Goal: Task Accomplishment & Management: Manage account settings

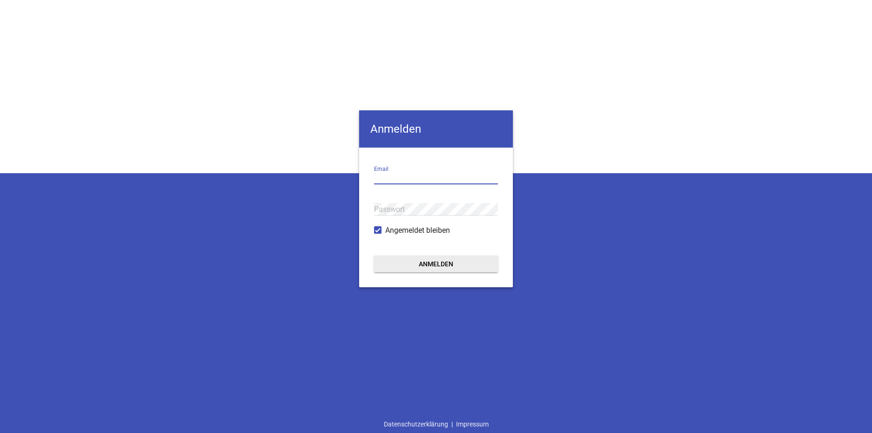
click at [390, 179] on input "email" at bounding box center [436, 178] width 124 height 13
type input "[EMAIL_ADDRESS][DOMAIN_NAME]"
click at [435, 268] on button "Anmelden" at bounding box center [436, 264] width 124 height 17
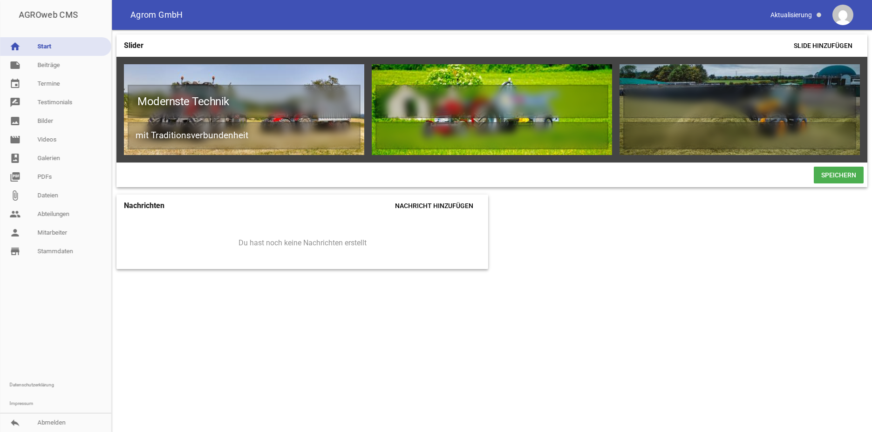
click at [46, 35] on nav "home Start note Beiträge label Aktuelles settings label Jobs settings label Kon…" at bounding box center [55, 231] width 111 height 402
click at [33, 49] on link "home Start" at bounding box center [55, 46] width 111 height 19
click at [805, 15] on span at bounding box center [796, 15] width 59 height 16
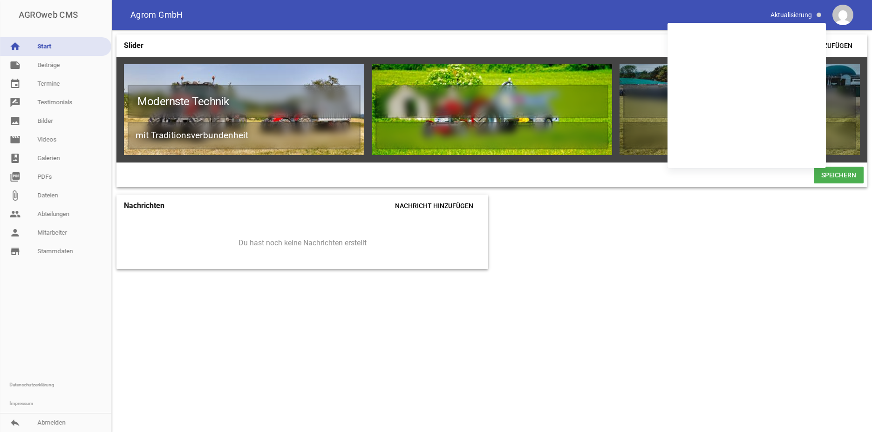
click at [692, 10] on div "Agrom GmbH" at bounding box center [492, 15] width 760 height 30
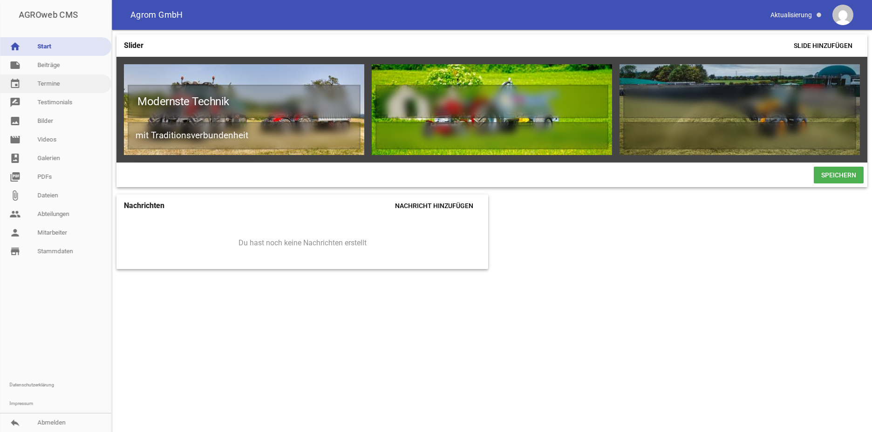
click at [47, 88] on link "event Termine" at bounding box center [55, 84] width 111 height 19
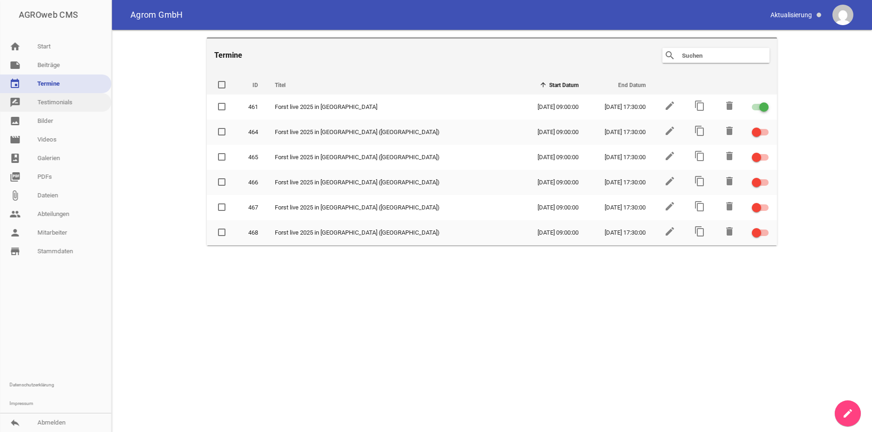
click at [51, 105] on link "rate_review Testimonials" at bounding box center [55, 102] width 111 height 19
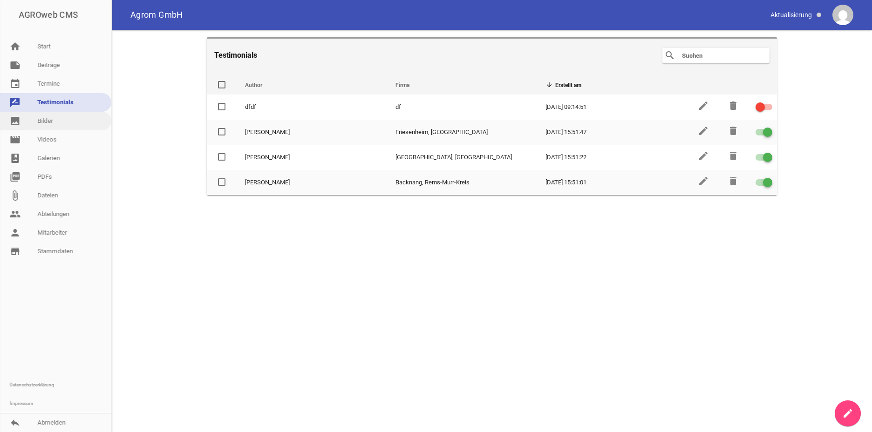
click at [48, 119] on link "image Bilder" at bounding box center [55, 121] width 111 height 19
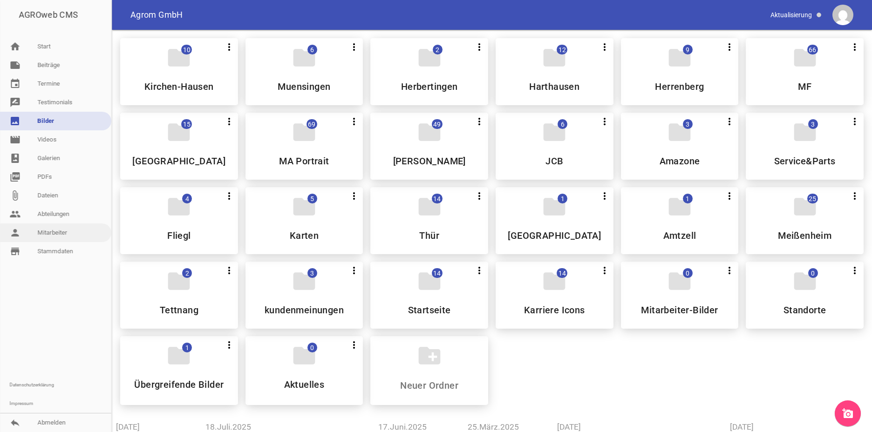
click at [65, 233] on link "person Mitarbeiter" at bounding box center [55, 233] width 111 height 19
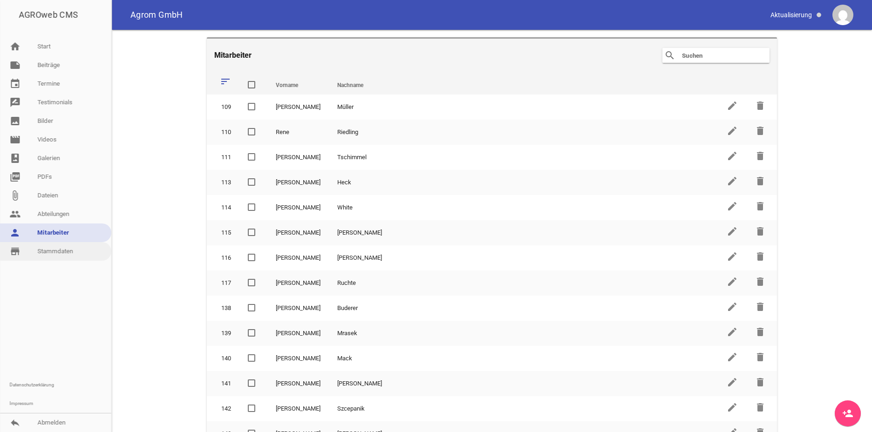
click at [70, 249] on link "store_mall_directory Stammdaten" at bounding box center [55, 251] width 111 height 19
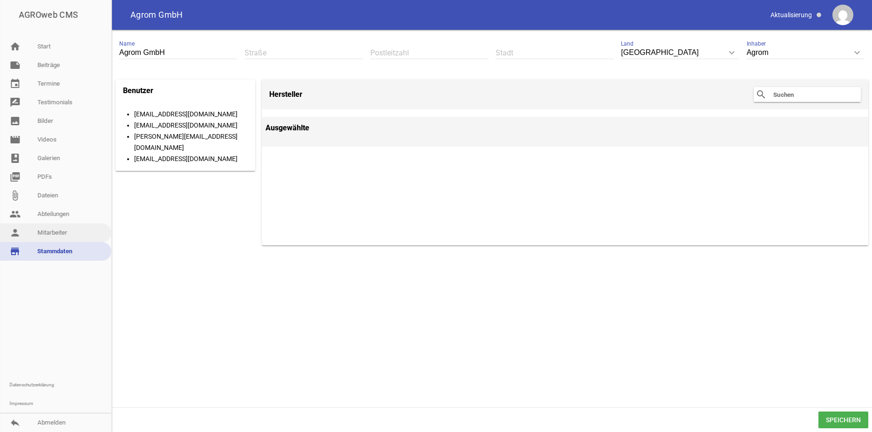
click at [70, 238] on link "person Mitarbeiter" at bounding box center [55, 233] width 111 height 19
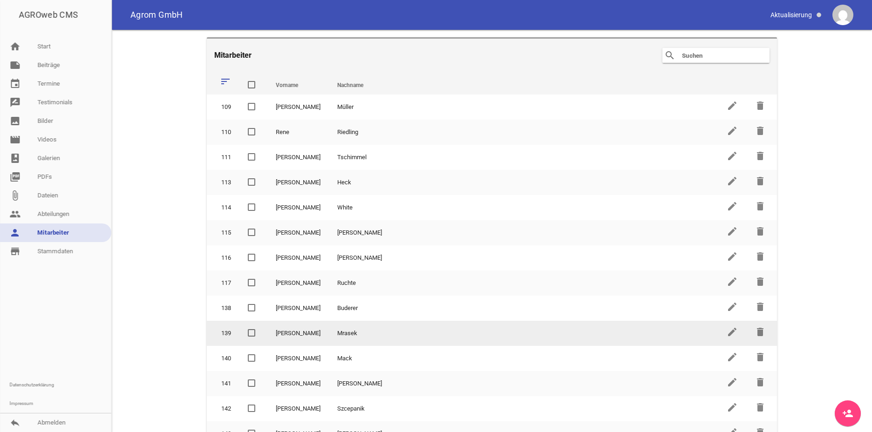
click at [250, 332] on span at bounding box center [252, 333] width 6 height 6
click at [259, 328] on input "checkbox" at bounding box center [259, 328] width 0 height 0
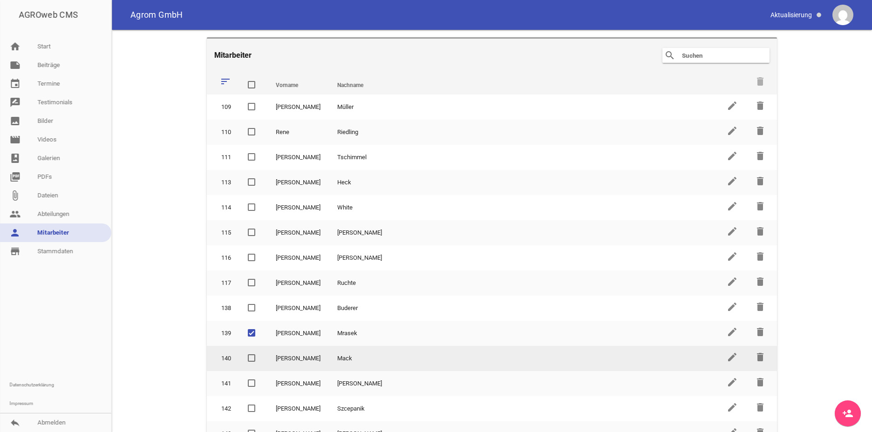
click at [250, 358] on span at bounding box center [252, 358] width 6 height 6
click at [259, 353] on input "checkbox" at bounding box center [259, 353] width 0 height 0
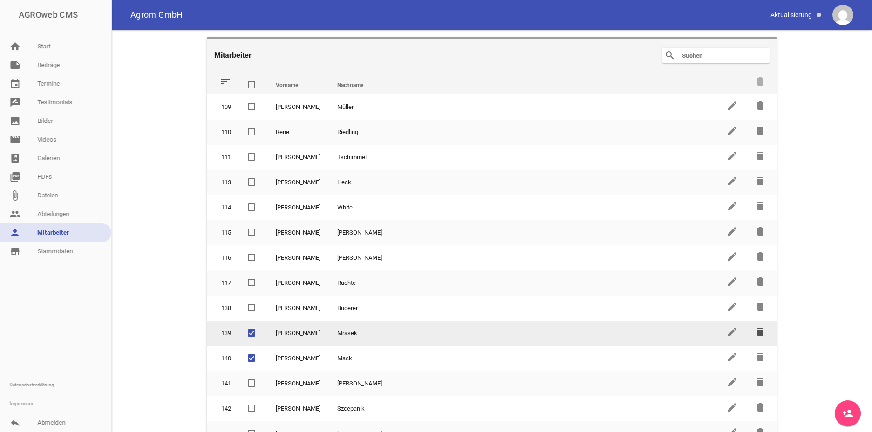
click at [758, 333] on icon "delete" at bounding box center [760, 332] width 11 height 11
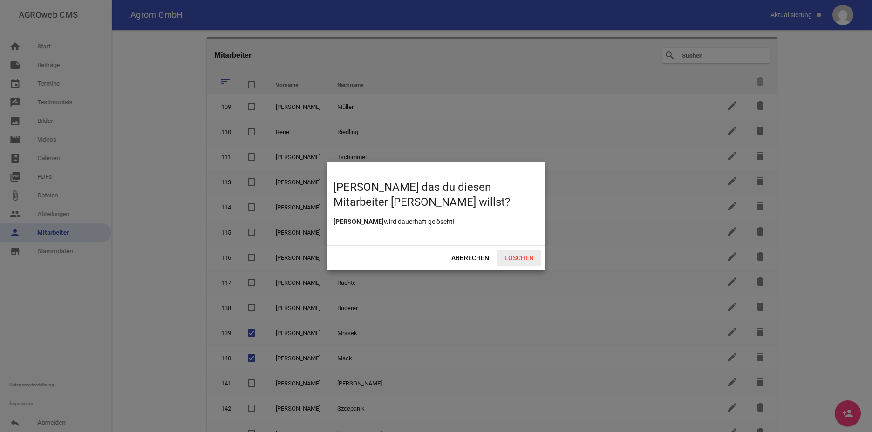
click at [513, 260] on span "Löschen" at bounding box center [519, 258] width 45 height 17
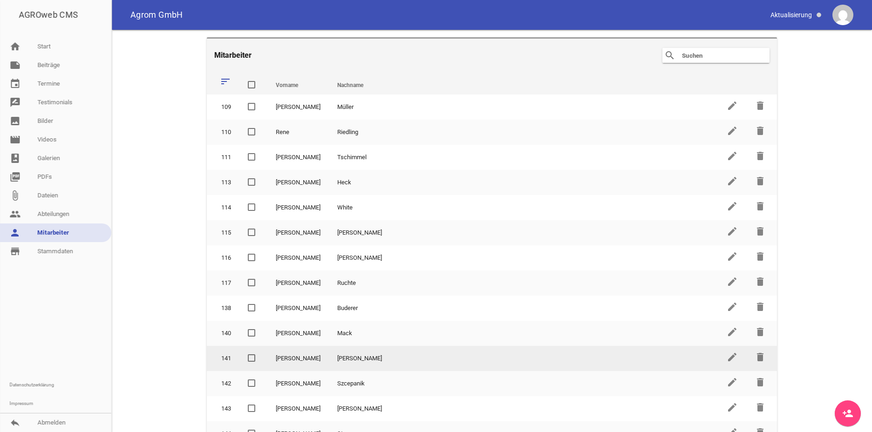
drag, startPoint x: 248, startPoint y: 354, endPoint x: 341, endPoint y: 346, distance: 93.1
click at [248, 355] on span at bounding box center [251, 357] width 7 height 7
click at [259, 353] on input "checkbox" at bounding box center [259, 353] width 0 height 0
click at [757, 359] on icon "delete" at bounding box center [760, 357] width 11 height 11
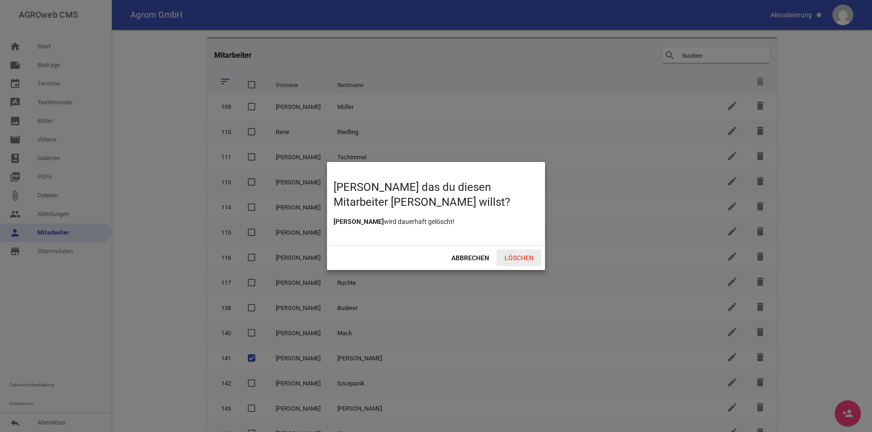
click at [518, 251] on span "Löschen" at bounding box center [519, 258] width 45 height 17
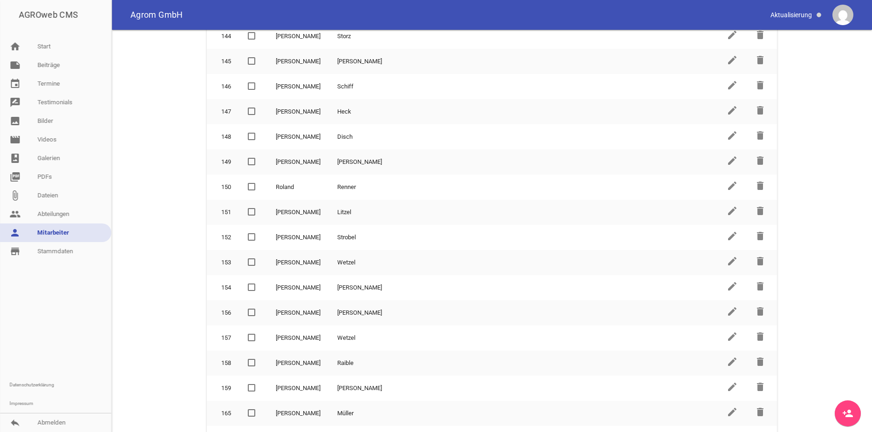
scroll to position [140, 0]
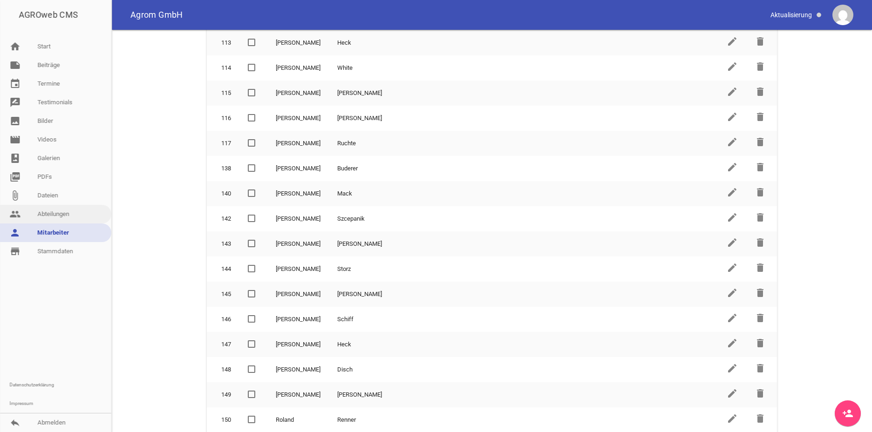
click at [48, 213] on link "people Abteilungen" at bounding box center [55, 214] width 111 height 19
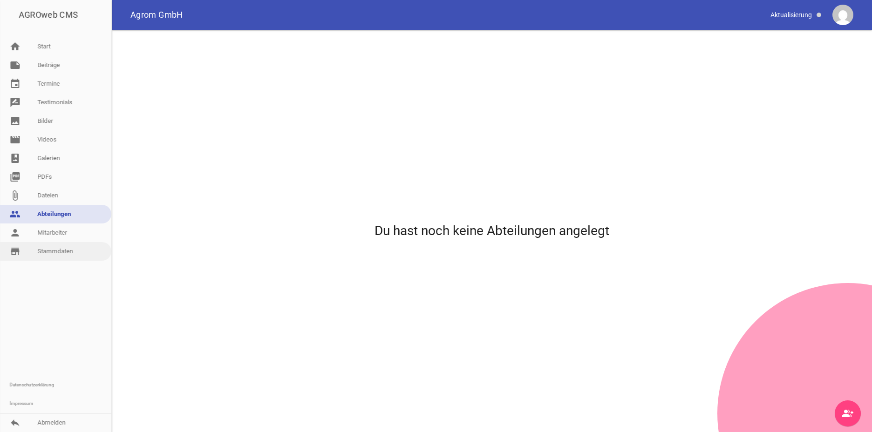
click at [41, 253] on link "store_mall_directory Stammdaten" at bounding box center [55, 251] width 111 height 19
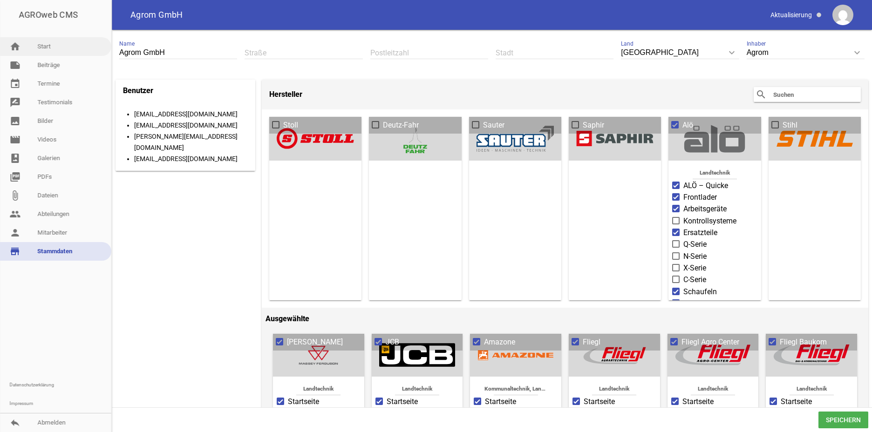
click at [41, 48] on link "home Start" at bounding box center [55, 46] width 111 height 19
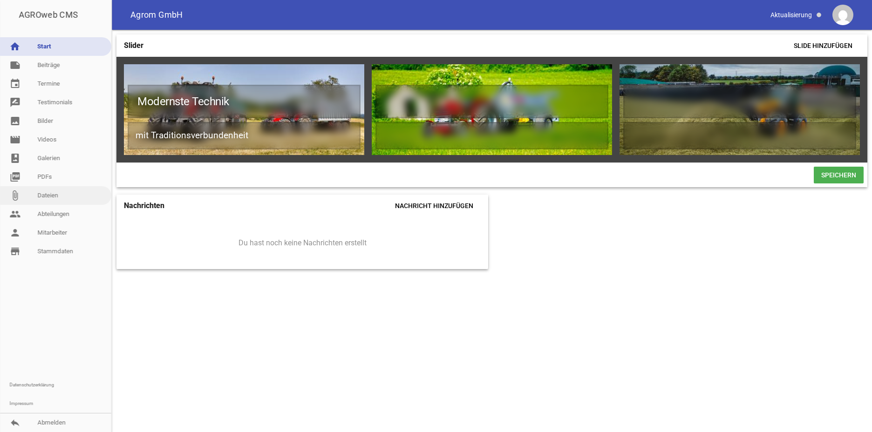
click at [43, 195] on link "attach_file Dateien" at bounding box center [55, 195] width 111 height 19
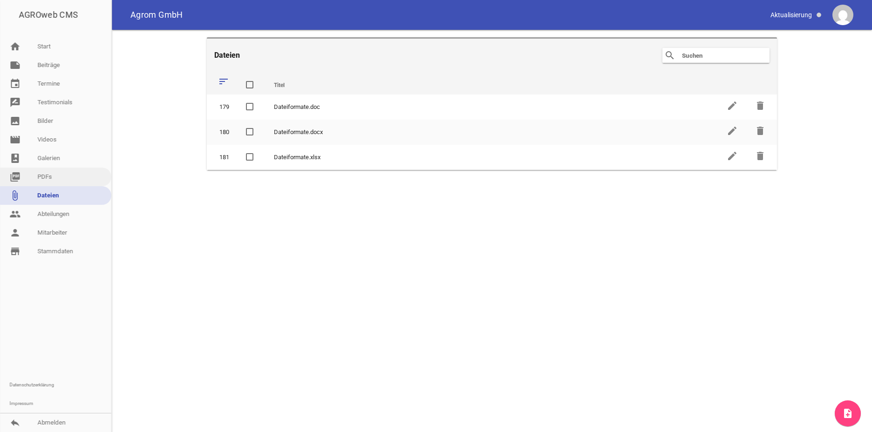
click at [45, 182] on link "picture_as_pdf PDFs" at bounding box center [55, 177] width 111 height 19
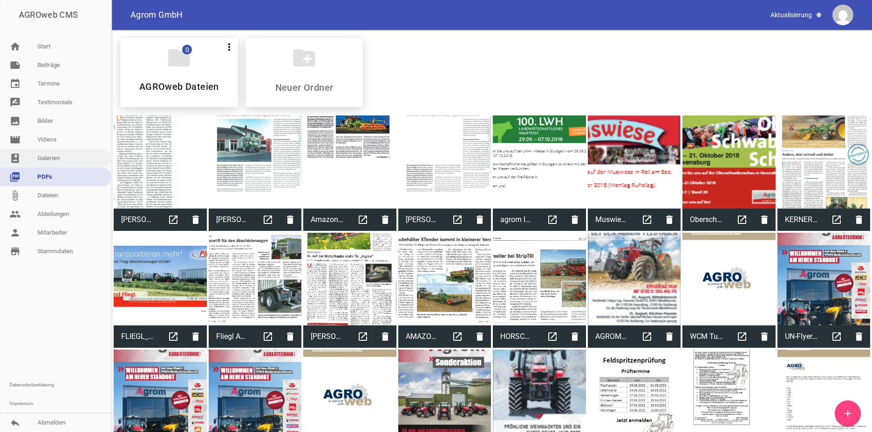
click at [42, 157] on link "photo_album Galerien" at bounding box center [55, 158] width 111 height 19
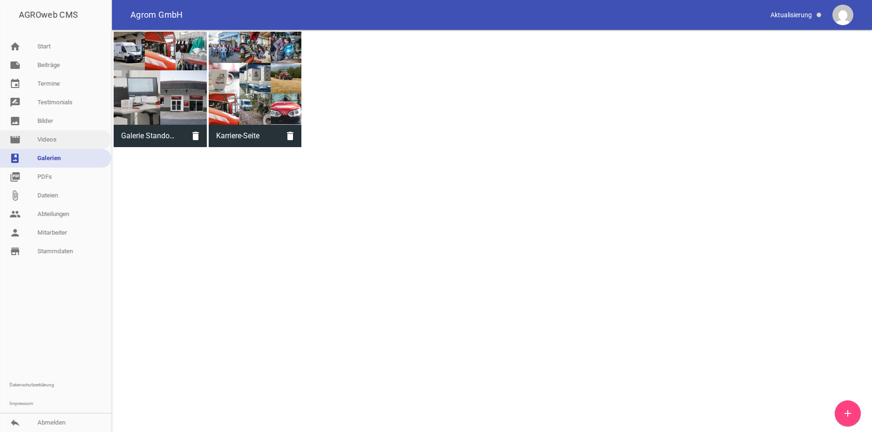
click at [44, 139] on link "movie Videos" at bounding box center [55, 139] width 111 height 19
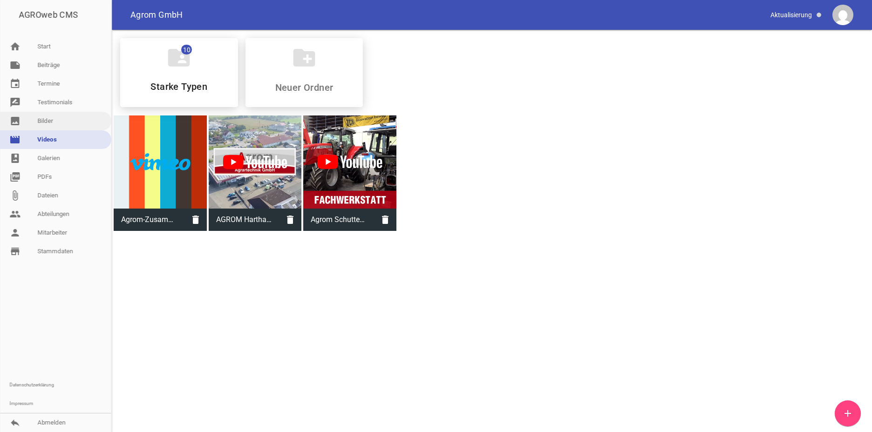
click at [42, 124] on link "image Bilder" at bounding box center [55, 121] width 111 height 19
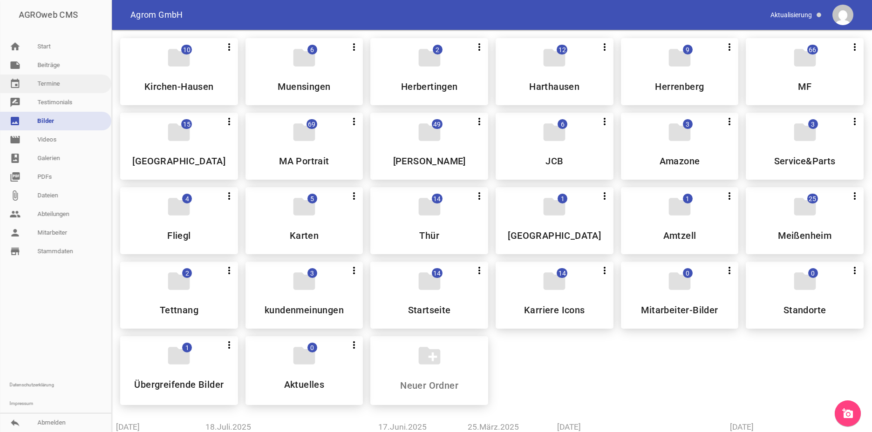
click at [58, 84] on link "event Termine" at bounding box center [55, 84] width 111 height 19
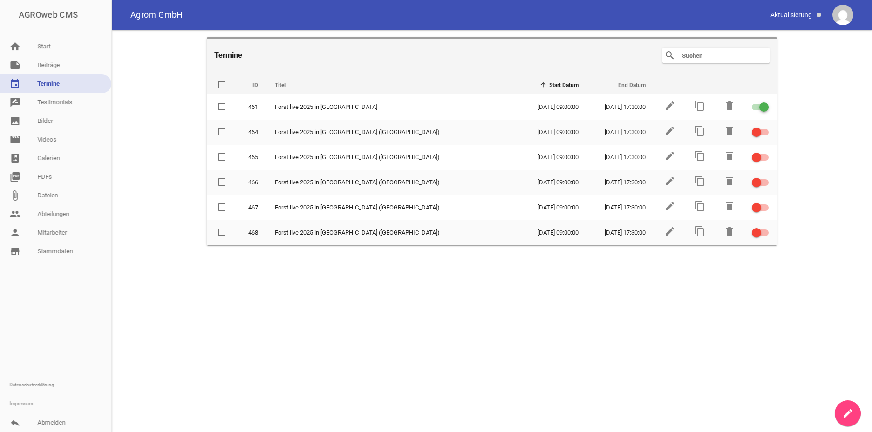
click at [56, 80] on link "event Termine" at bounding box center [55, 84] width 111 height 19
click at [49, 64] on link "note Beiträge" at bounding box center [55, 65] width 111 height 19
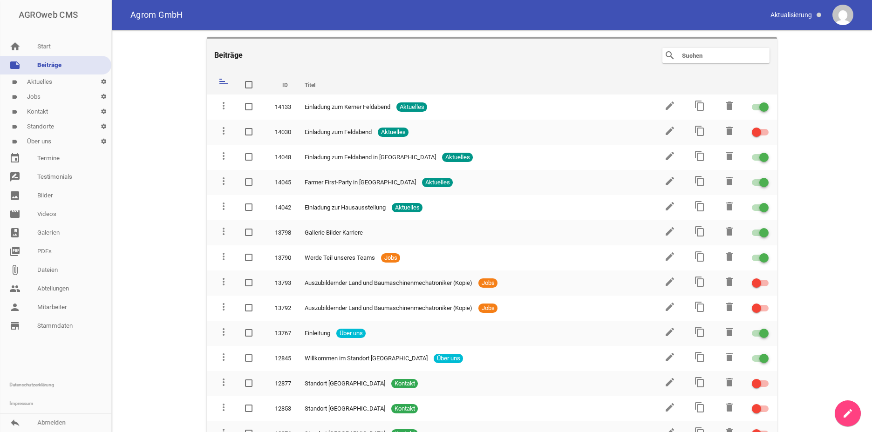
click at [30, 109] on link "label Kontakt settings" at bounding box center [55, 111] width 111 height 15
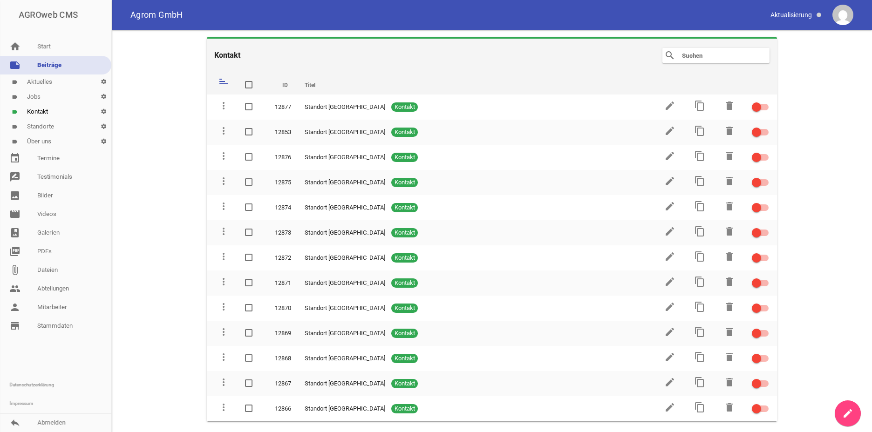
click at [62, 83] on link "label Aktuelles settings" at bounding box center [55, 82] width 111 height 15
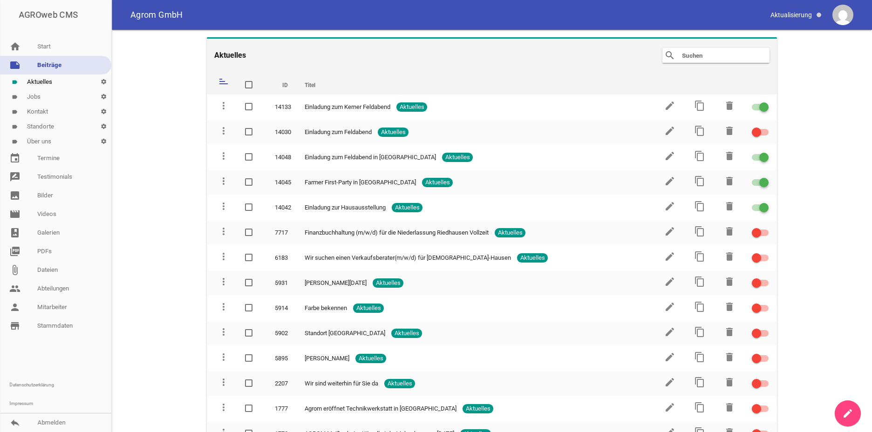
click at [43, 99] on link "label Jobs settings" at bounding box center [55, 96] width 111 height 15
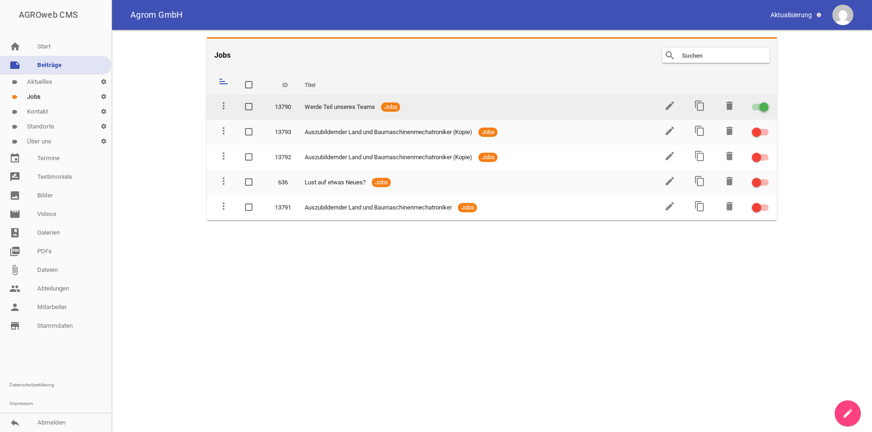
click at [370, 106] on span "Werde Teil unseres Teams" at bounding box center [340, 106] width 70 height 9
click at [218, 100] on icon "more_vert" at bounding box center [223, 105] width 11 height 11
click at [222, 103] on icon "more_vert" at bounding box center [223, 105] width 11 height 11
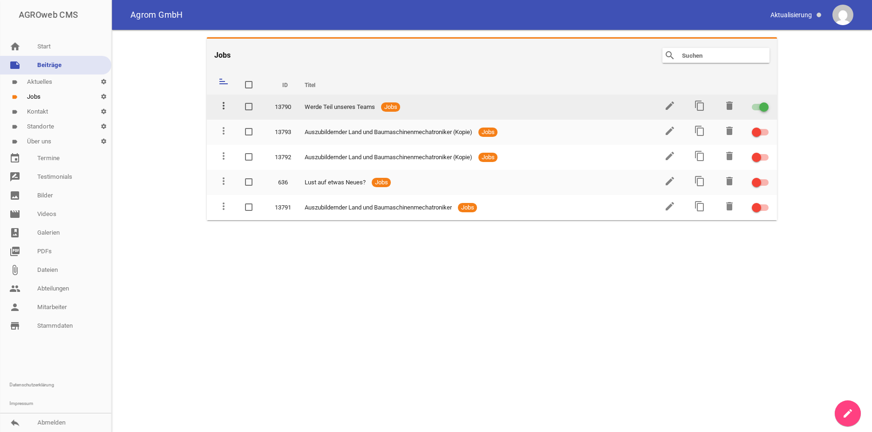
click at [222, 103] on icon "more_vert" at bounding box center [223, 105] width 11 height 11
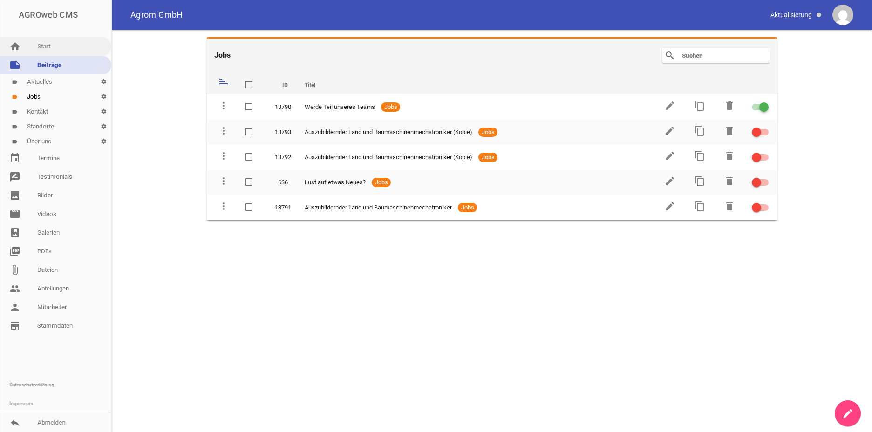
click at [57, 47] on link "home Start" at bounding box center [55, 46] width 111 height 19
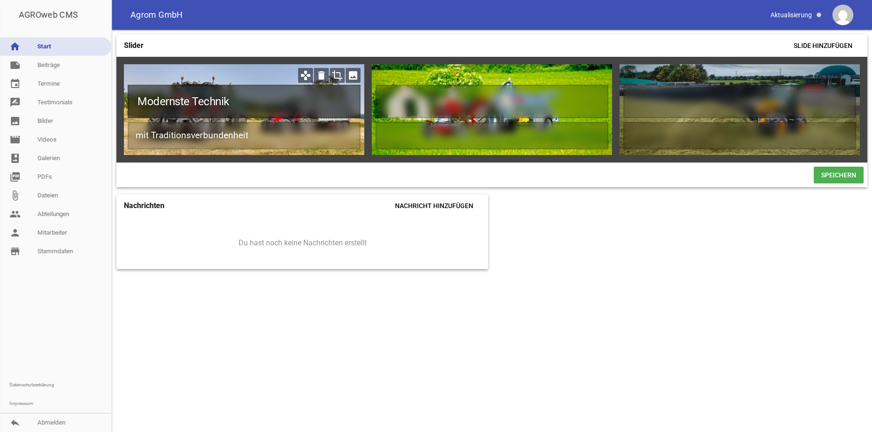
click at [213, 100] on h1 "Modernste Technik" at bounding box center [244, 102] width 233 height 34
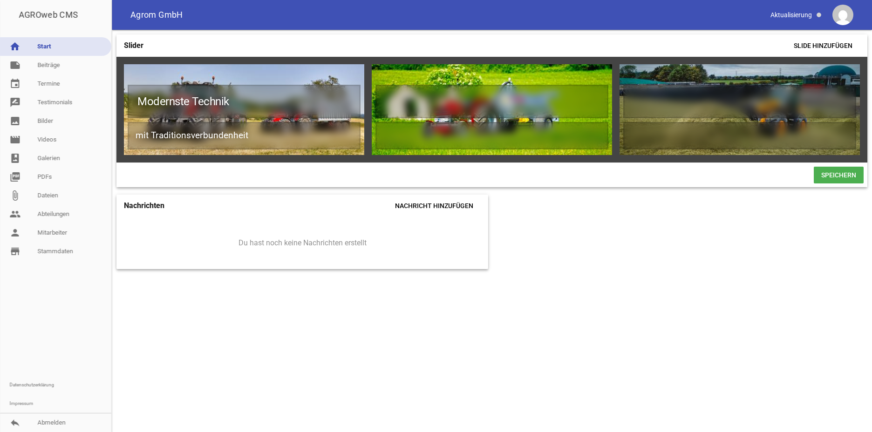
drag, startPoint x: 54, startPoint y: 70, endPoint x: 50, endPoint y: 83, distance: 13.7
click at [54, 70] on link "note Beiträge" at bounding box center [55, 65] width 111 height 19
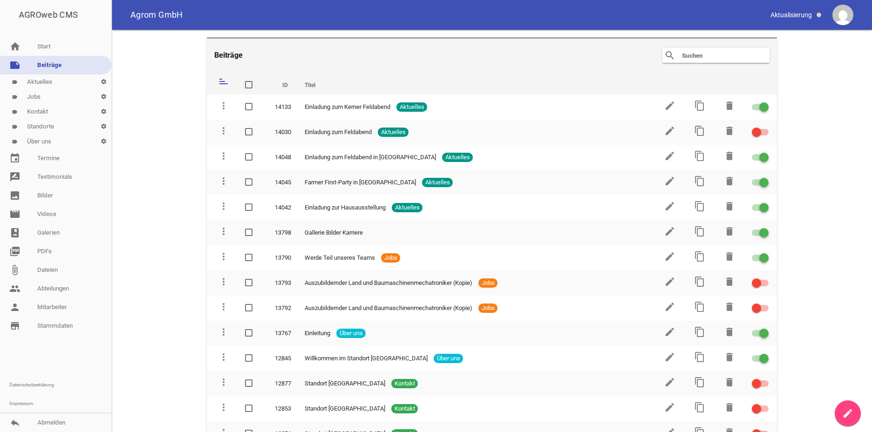
drag, startPoint x: 50, startPoint y: 89, endPoint x: 48, endPoint y: 93, distance: 4.8
click at [49, 89] on link "label Aktuelles settings" at bounding box center [55, 82] width 111 height 15
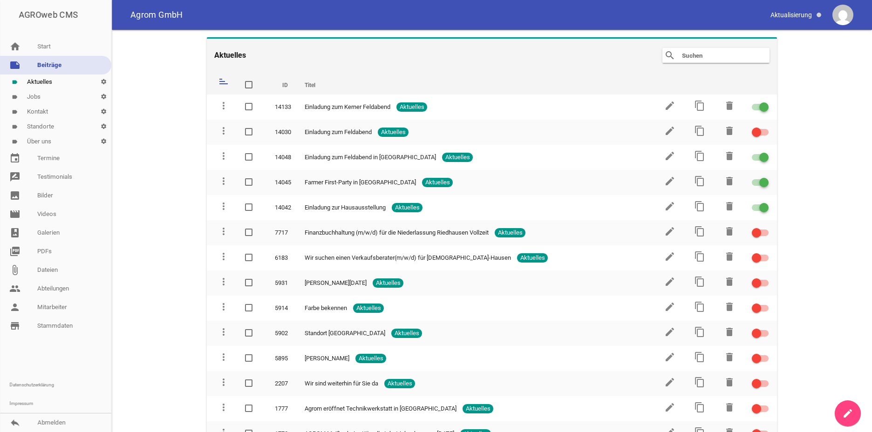
click at [30, 127] on link "label Standorte settings" at bounding box center [55, 126] width 111 height 15
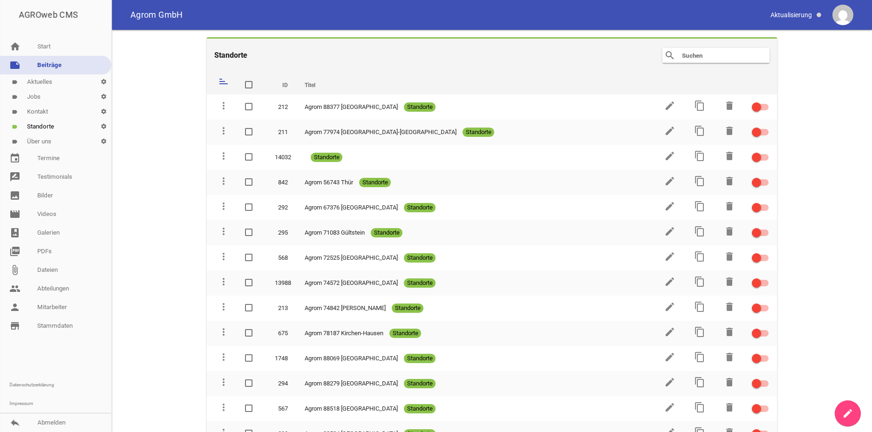
click at [43, 142] on link "label Über uns settings" at bounding box center [55, 141] width 111 height 15
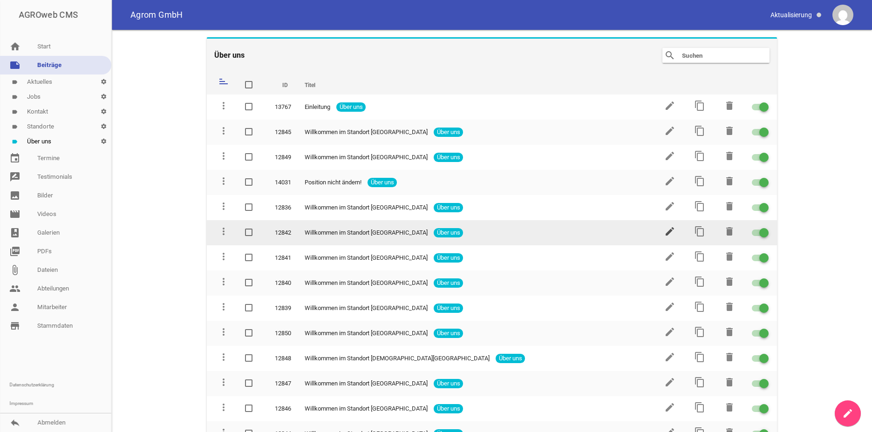
click at [664, 232] on icon "edit" at bounding box center [669, 231] width 11 height 11
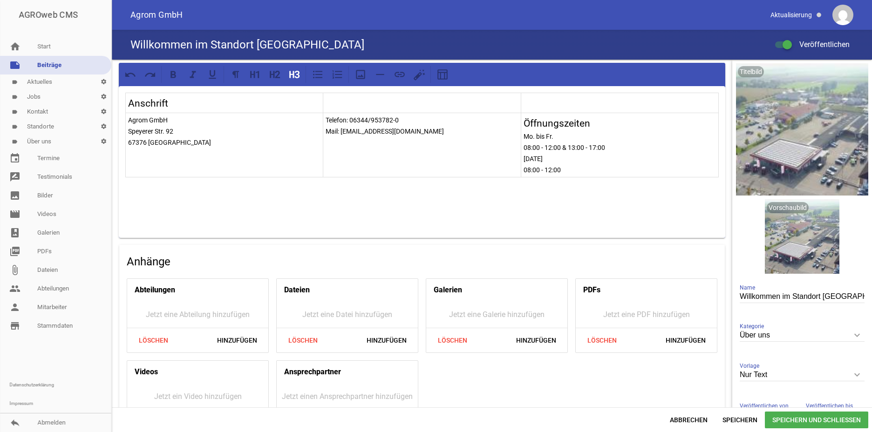
click at [34, 125] on link "label Standorte settings" at bounding box center [55, 126] width 111 height 15
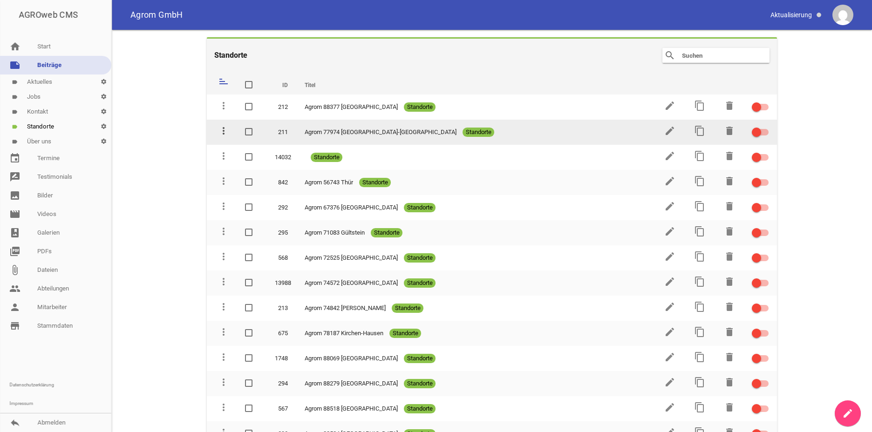
click at [225, 129] on icon "more_vert" at bounding box center [223, 130] width 11 height 11
click at [225, 130] on icon "more_vert" at bounding box center [223, 130] width 11 height 11
click at [225, 132] on icon "more_vert" at bounding box center [223, 130] width 11 height 11
click at [224, 131] on icon "more_vert" at bounding box center [223, 130] width 11 height 11
click at [664, 130] on icon "edit" at bounding box center [669, 130] width 11 height 11
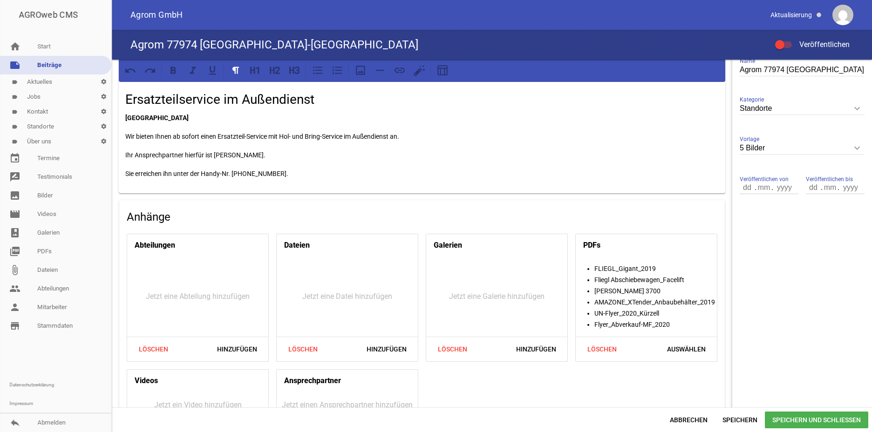
scroll to position [87, 0]
